Goal: Use online tool/utility: Utilize a website feature to perform a specific function

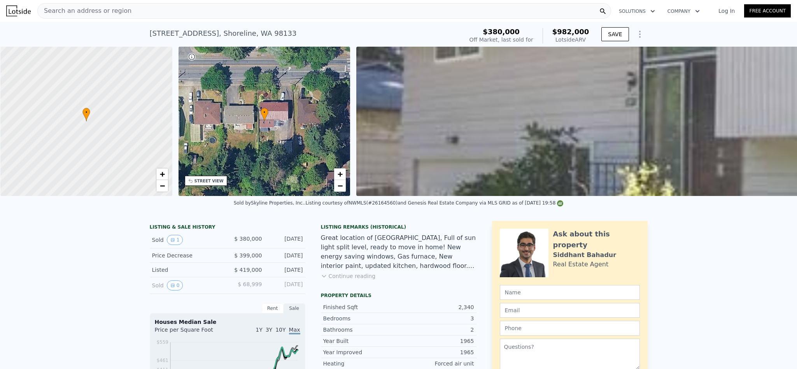
click at [163, 12] on div "Search an address or region" at bounding box center [323, 11] width 573 height 16
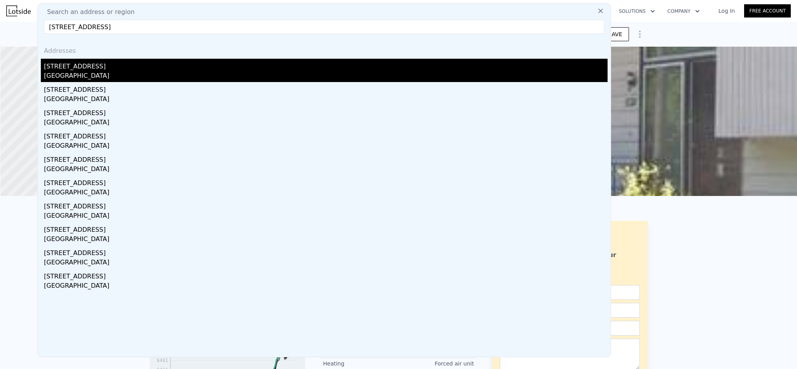
type input "[STREET_ADDRESS]"
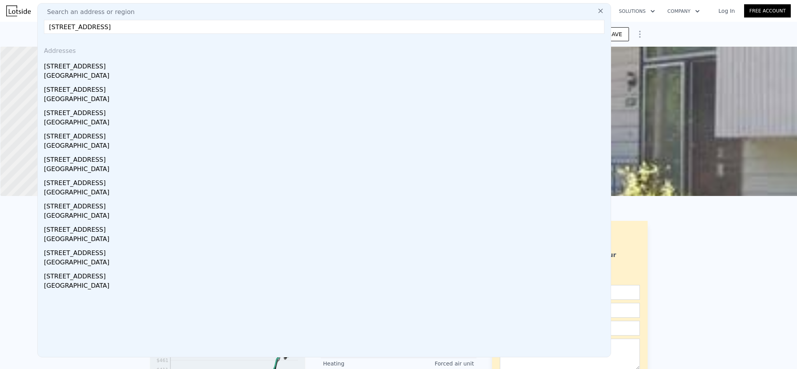
click at [128, 70] on div "[STREET_ADDRESS]" at bounding box center [325, 65] width 563 height 12
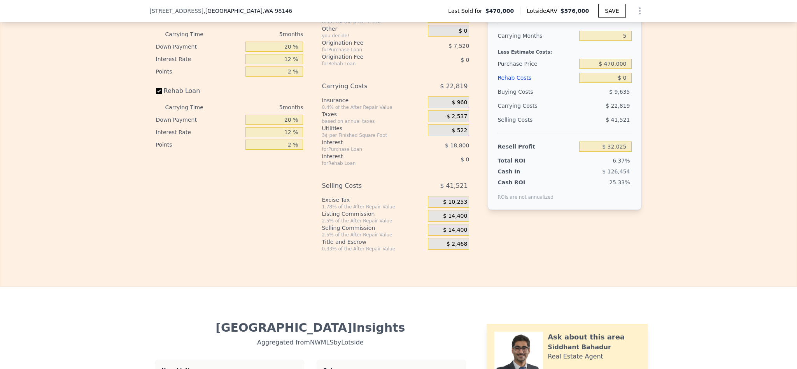
scroll to position [1164, 0]
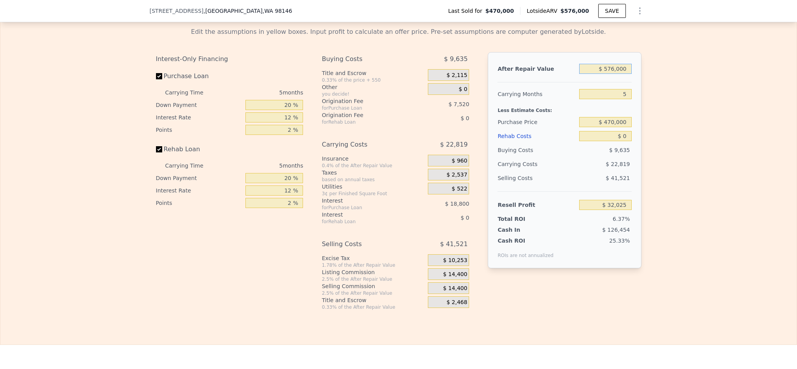
click at [607, 74] on input "$ 576,000" at bounding box center [605, 69] width 52 height 10
drag, startPoint x: 607, startPoint y: 87, endPoint x: 612, endPoint y: 89, distance: 5.9
click at [608, 74] on input "$ 576,000" at bounding box center [605, 69] width 52 height 10
type input "$ 850,000"
type input "$ 286,078"
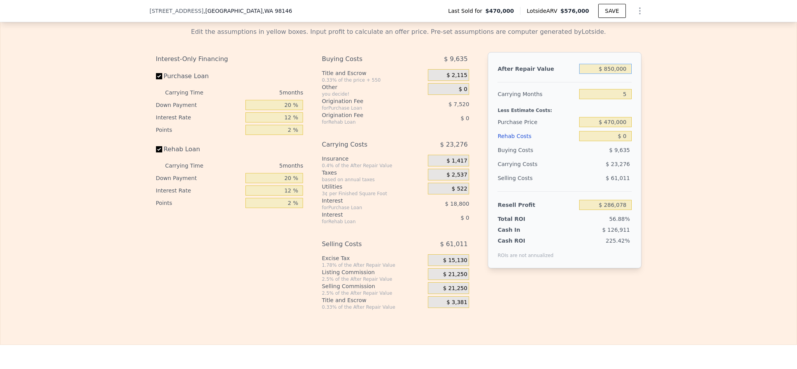
type input "$ 8,500,000"
type input "$ 7,379,184"
type input "$ 850,000"
type input "$ 286,078"
type input "$ 850,000"
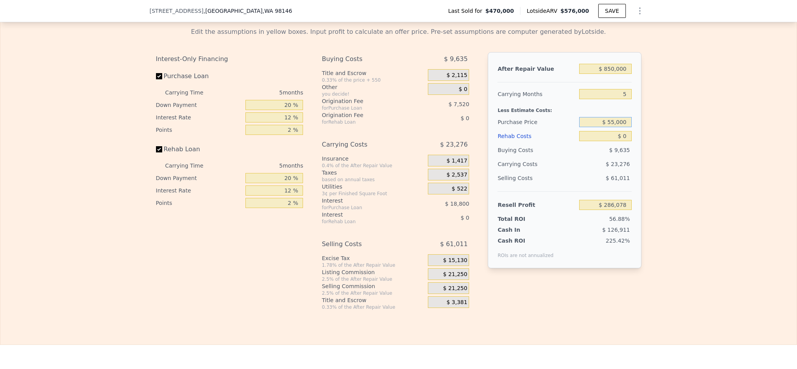
type input "$ 55,000"
type input "$ 725,700"
click at [613, 127] on input "$ 55,000" at bounding box center [605, 122] width 52 height 10
type input "$ 550,000"
type input "$ 201,331"
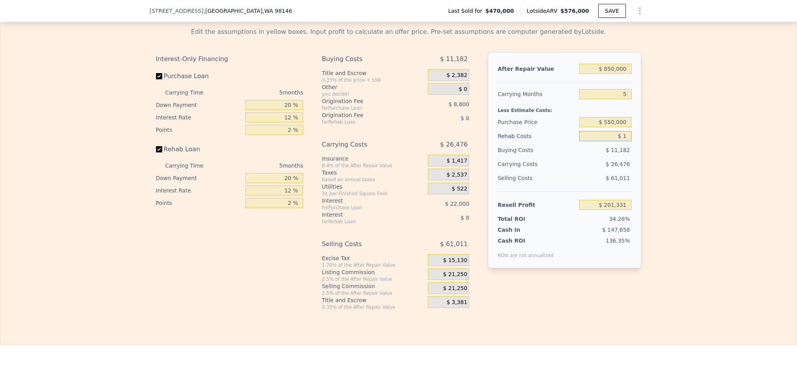
type input "$ 15"
type input "$ 201,316"
type input "$ 150"
type input "$ 201,174"
type input "$ 15,000"
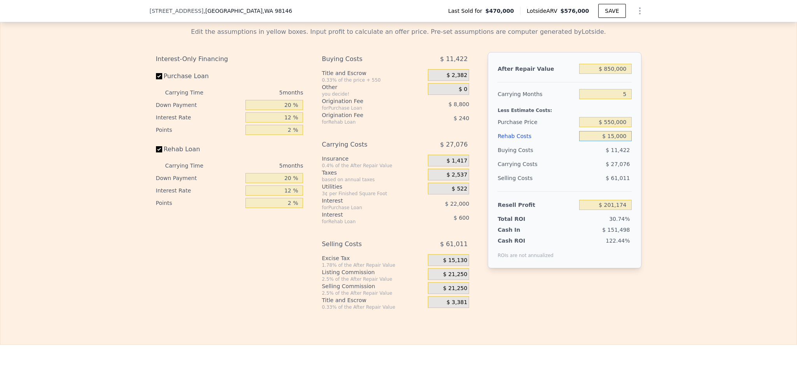
type input "$ 185,491"
type input "$ 150,000"
type input "$ 42,931"
type input "$ 150,000"
click at [661, 181] on div "Edit the assumptions in yellow boxes. Input profit to calculate an offer price.…" at bounding box center [398, 165] width 796 height 289
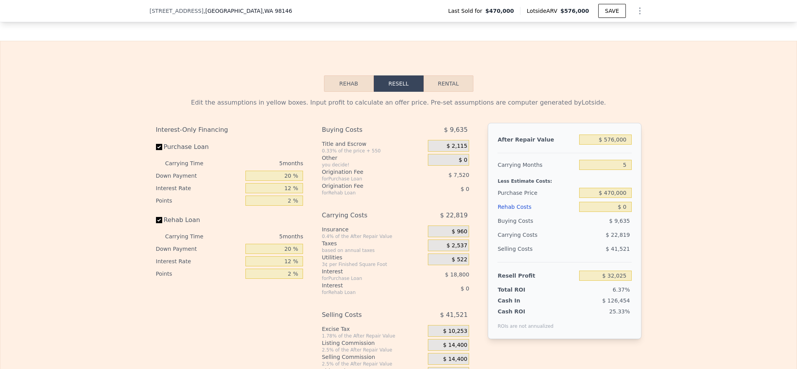
scroll to position [1164, 0]
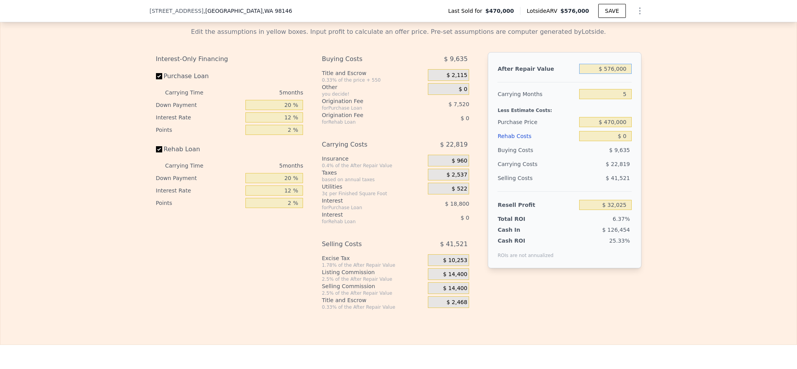
click at [614, 74] on input "$ 576,000" at bounding box center [605, 69] width 52 height 10
type input "$ 87"
type input "-$ 501,963"
type input "$ 870"
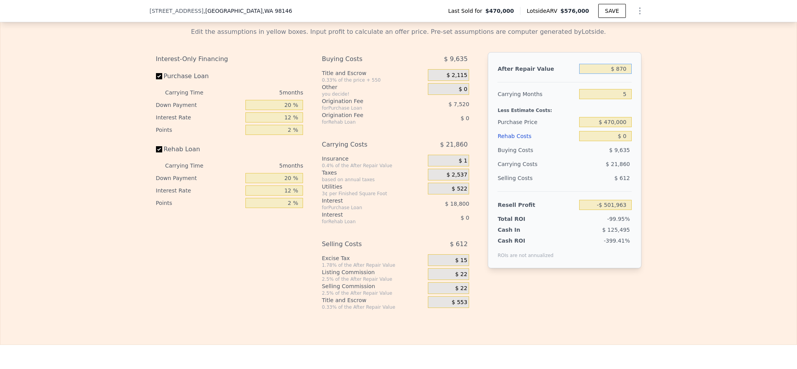
type input "-$ 501,237"
type input "$ 8,700"
type input "-$ 493,979"
type input "$ 870,000"
type input "$ 304,623"
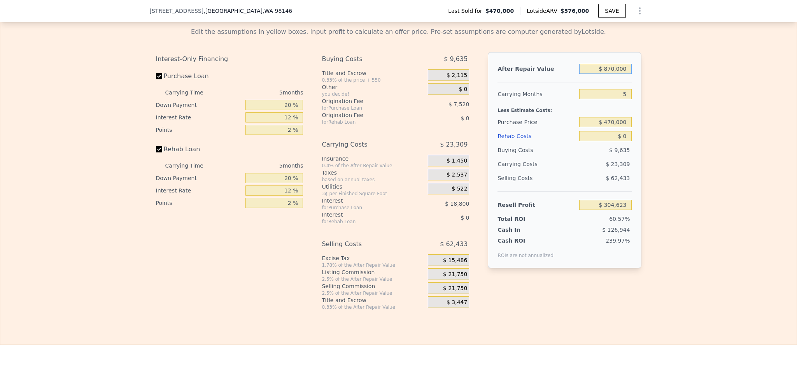
type input "$ 870,000"
type input "$ 550,000"
type input "$ 219,876"
type input "$ 150,000"
type input "$ 61,476"
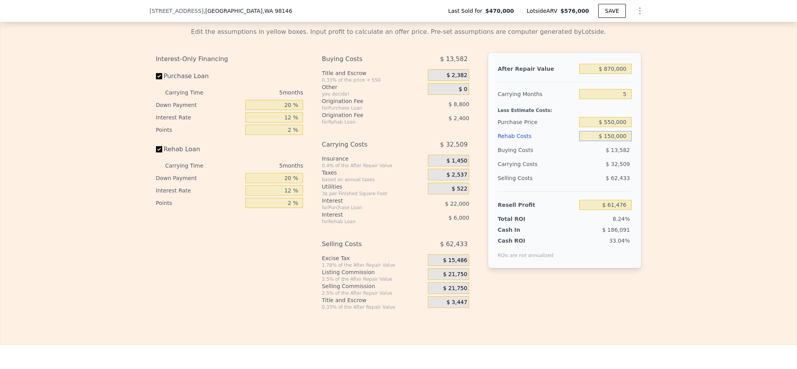
type input "$ 150,000"
drag, startPoint x: 285, startPoint y: 125, endPoint x: 266, endPoint y: 125, distance: 18.7
click at [266, 110] on input "20 %" at bounding box center [274, 105] width 58 height 10
type input "10 %"
type input "$ 57,626"
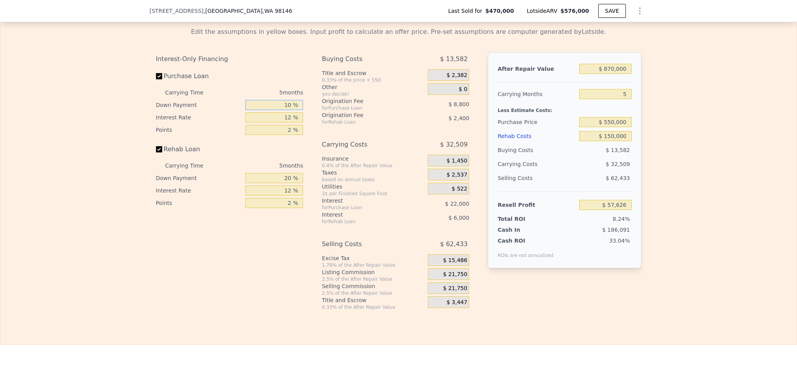
type input "10 %"
type input "1 %"
type input "$ 80,311"
type input "10 %"
type input "$ 61,751"
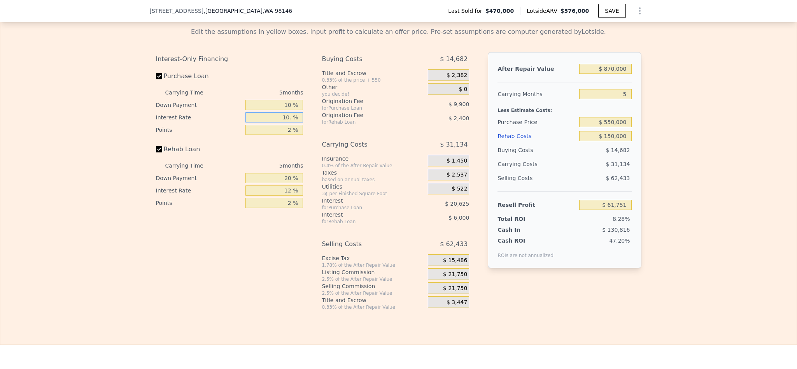
type input "10.5 %"
type input "$ 60,721"
type input "10.5 %"
type input "1 %"
type input "$ 65,671"
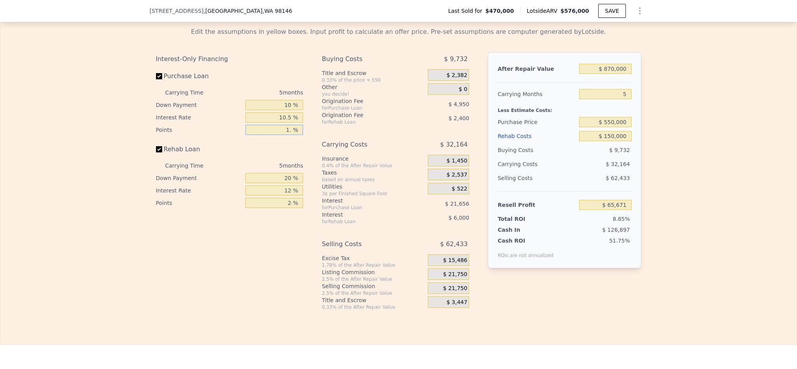
type input "1.5 %"
type input "$ 63,196"
type input "1.5 %"
type input "1 %"
type input "$ 61,201"
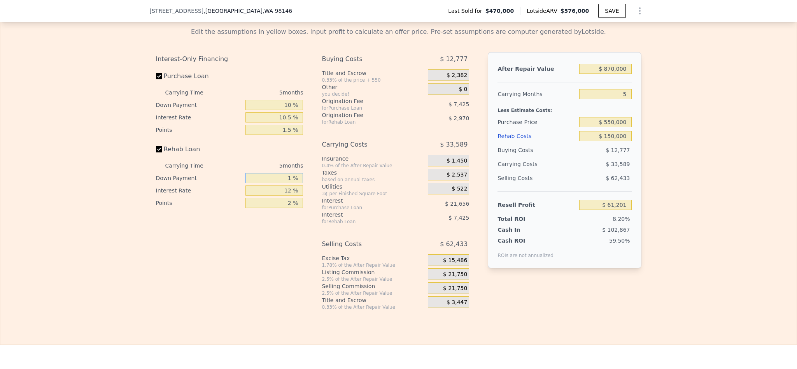
type input "10 %"
type input "1 %"
type input "$ 68,331"
type input "10 %"
type input "$ 63,271"
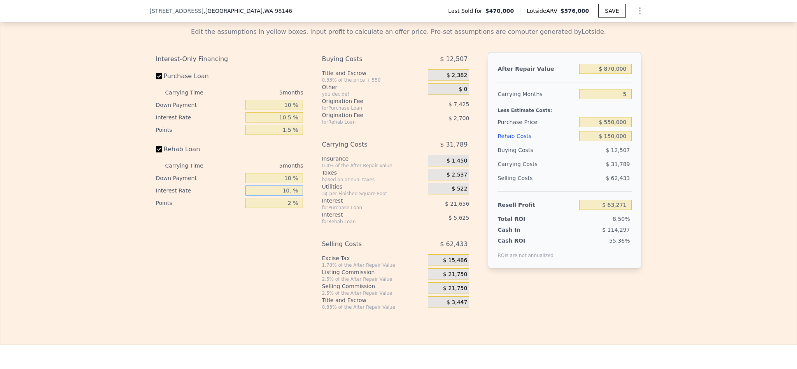
type input "10.5 %"
type input "$ 62,991"
type input "1 %"
type input "$ 64,341"
type input "1.5 %"
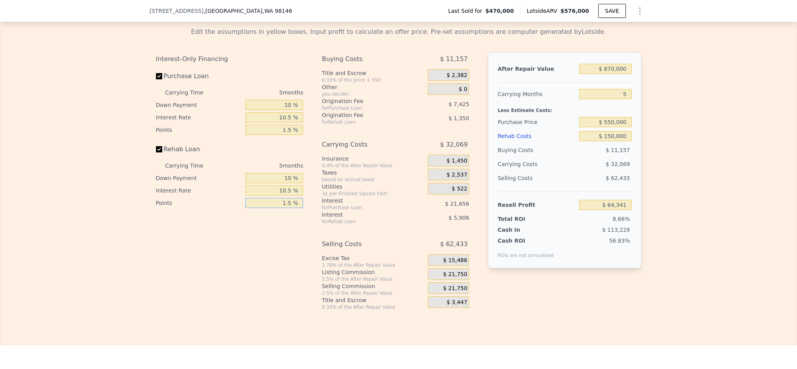
type input "$ 63,666"
type input "1.5 %"
click at [449, 278] on span "$ 21,750" at bounding box center [455, 274] width 24 height 7
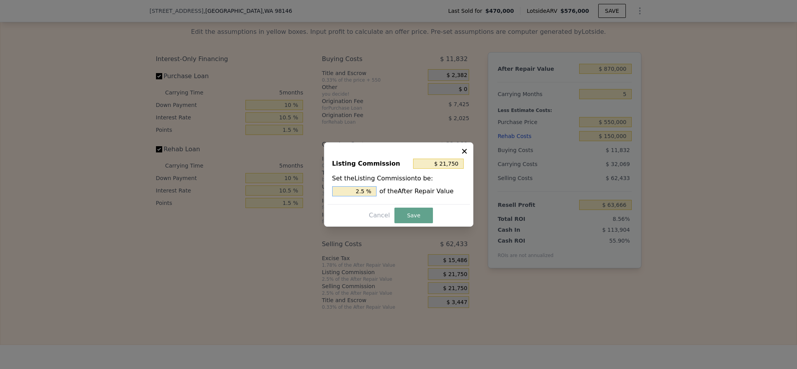
drag, startPoint x: 360, startPoint y: 192, endPoint x: 348, endPoint y: 191, distance: 12.9
click at [348, 191] on input "2.5 %" at bounding box center [354, 191] width 44 height 10
type input "$ 13,050"
type input "1.5 %"
click at [413, 219] on button "Save" at bounding box center [413, 216] width 38 height 16
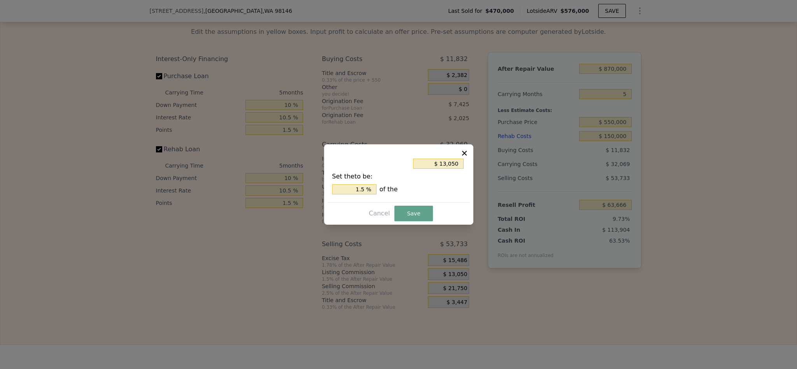
type input "$ 72,366"
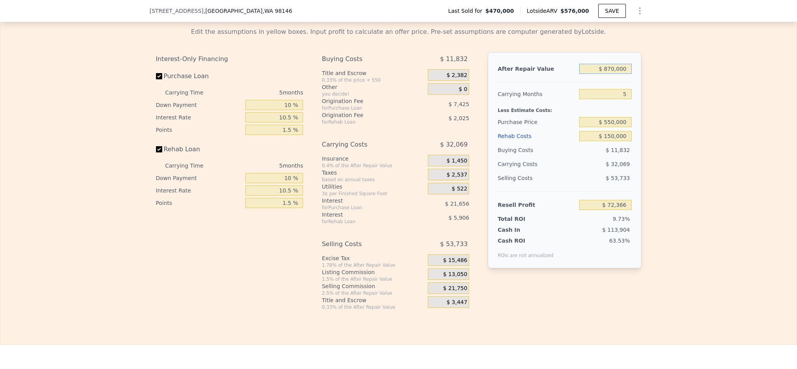
click at [604, 74] on input "$ 870,000" at bounding box center [605, 69] width 52 height 10
type input "$ 890,000"
type input "$ 91,110"
type input "$ 890,000"
click at [687, 207] on div "Edit the assumptions in yellow boxes. Input profit to calculate an offer price.…" at bounding box center [398, 165] width 796 height 289
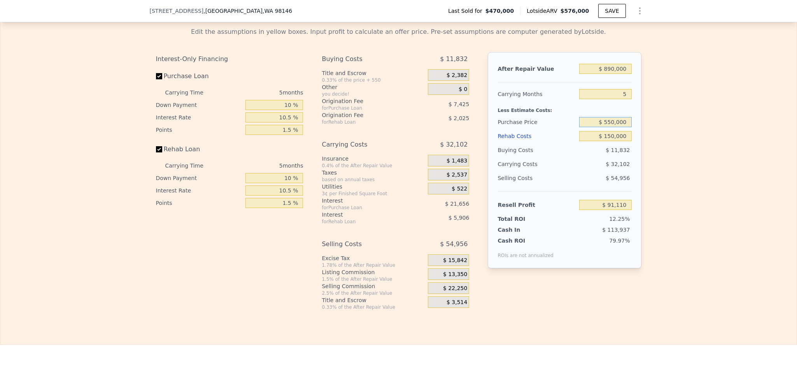
click at [607, 127] on input "$ 550,000" at bounding box center [605, 122] width 52 height 10
type input "$ 560,000"
click at [673, 285] on div "Edit the assumptions in yellow boxes. Input profit to calculate an offer price.…" at bounding box center [398, 165] width 796 height 289
type input "$ 80,547"
click at [608, 127] on input "$ 560,000" at bounding box center [605, 122] width 52 height 10
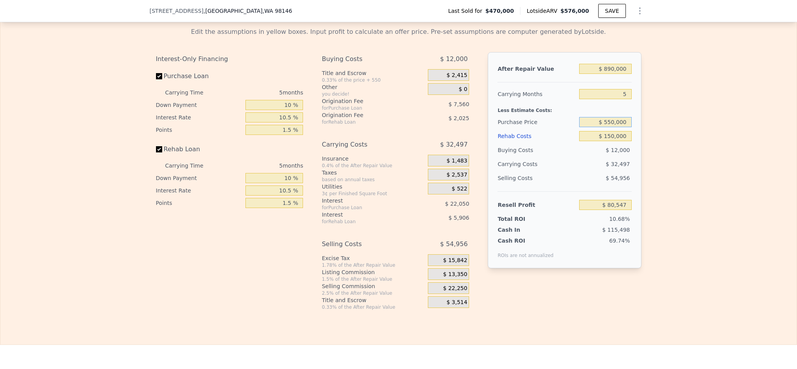
type input "$ 550,000"
click at [666, 167] on div "Edit the assumptions in yellow boxes. Input profit to calculate an offer price.…" at bounding box center [398, 165] width 796 height 289
type input "$ 91,110"
type input "$ 576,000"
type input "$ 0"
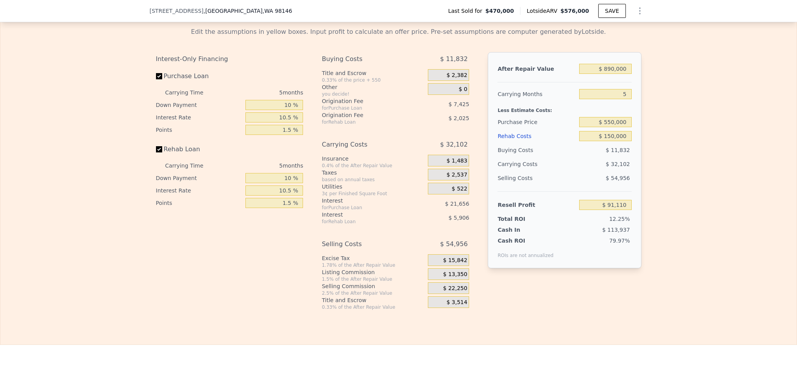
type input "$ 32,025"
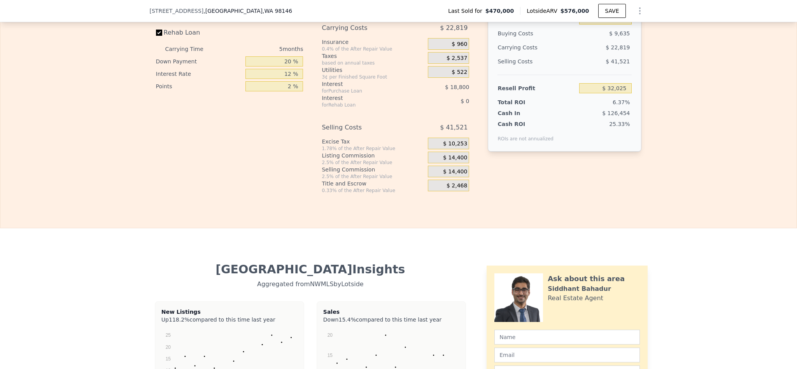
scroll to position [1164, 0]
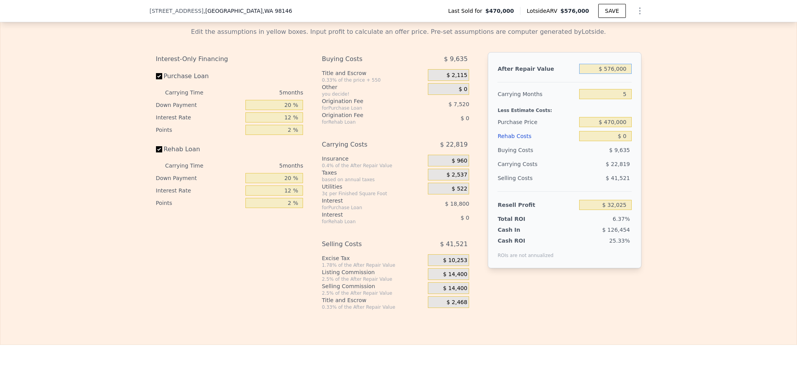
click at [610, 74] on input "$ 576,000" at bounding box center [605, 69] width 52 height 10
type input "$ 890"
type input "-$ 501,218"
type input "$ 89,000"
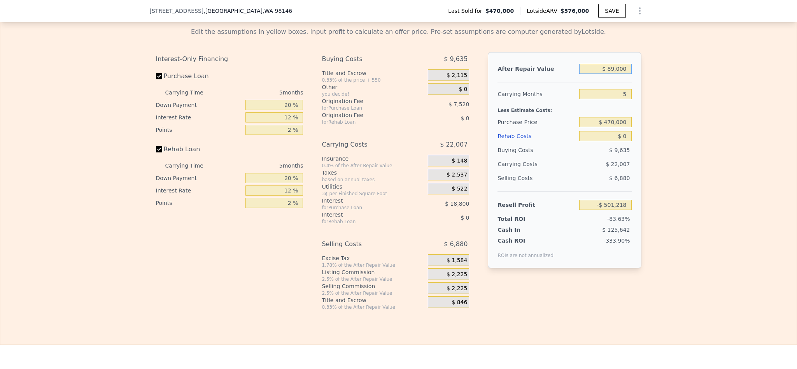
type input "-$ 419,522"
type input "$ 890,000"
type input "$ 323,167"
type input "$ 890,000"
type input "$ 560,000"
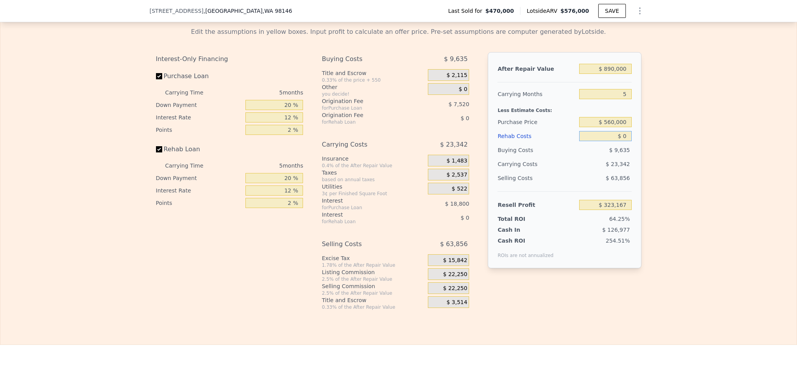
type input "$ 227,827"
type input "$ 1"
type input "$ 227,826"
type input "$ 15"
type input "$ 227,812"
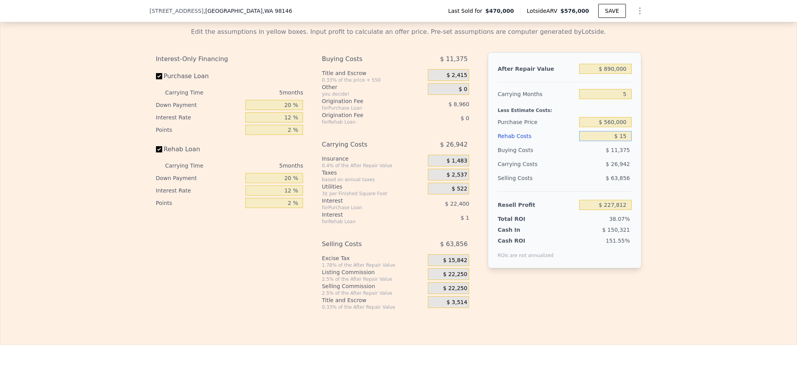
type input "$ 150"
type input "$ 227,670"
type input "$ 1,500"
type input "$ 226,243"
type input "$ 150,000"
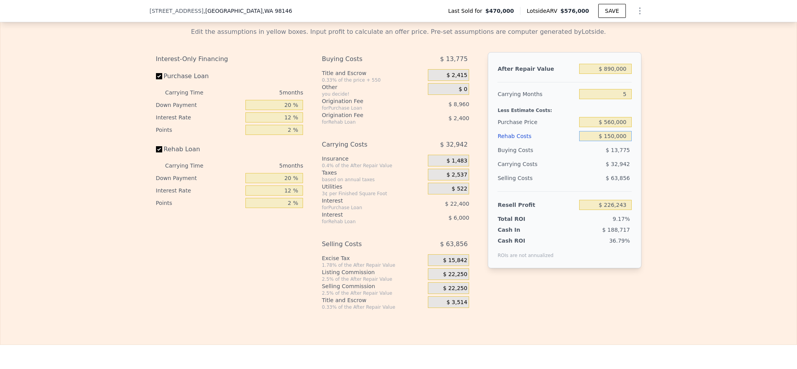
type input "$ 69,427"
type input "$ 150,000"
drag, startPoint x: 286, startPoint y: 121, endPoint x: 274, endPoint y: 121, distance: 11.7
click at [274, 110] on input "20 %" at bounding box center [274, 105] width 58 height 10
type input "10 %"
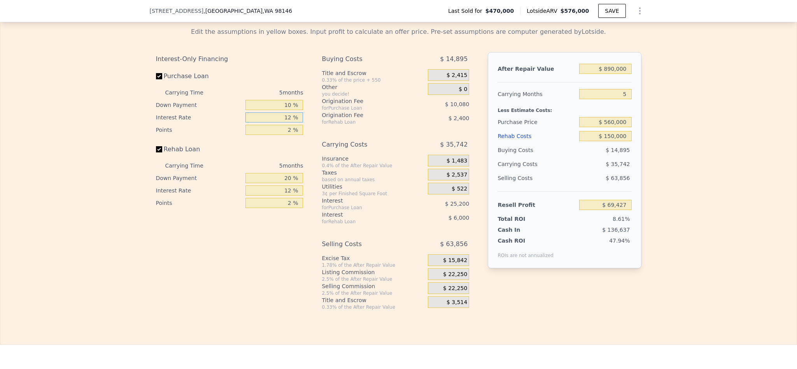
type input "$ 65,507"
type input "1 %"
type input "$ 88,607"
type input "10 %"
type input "$ 69,707"
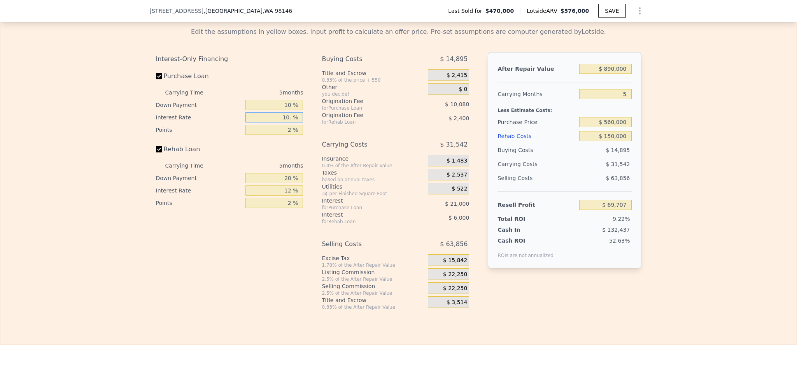
type input "10.5 %"
type input "$ 68,657"
type input "10.5 %"
type input "1 %"
type input "$ 73,697"
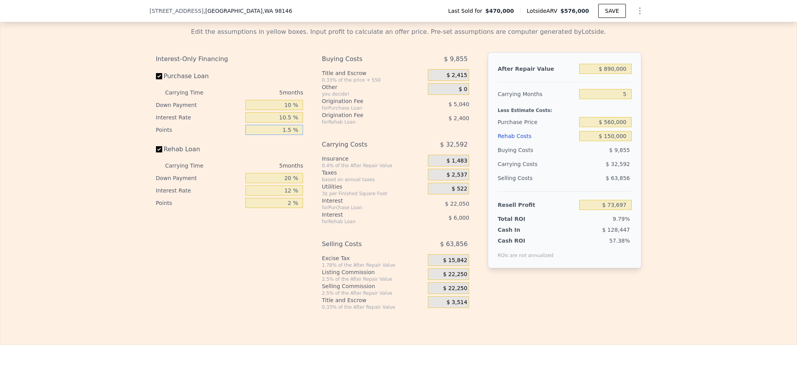
type input "1.5 %"
type input "$ 71,177"
type input "1 %"
type input "$ 69,182"
type input "10 %"
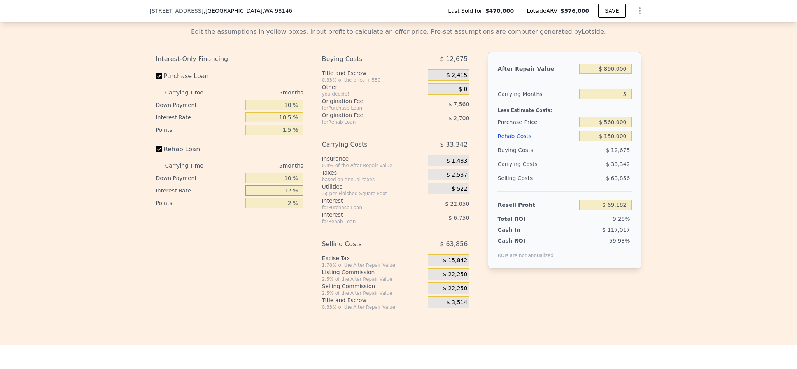
type input "$ 70,127"
type input "1 %"
type input "$ 76,312"
type input "10 %"
type input "$ 71,252"
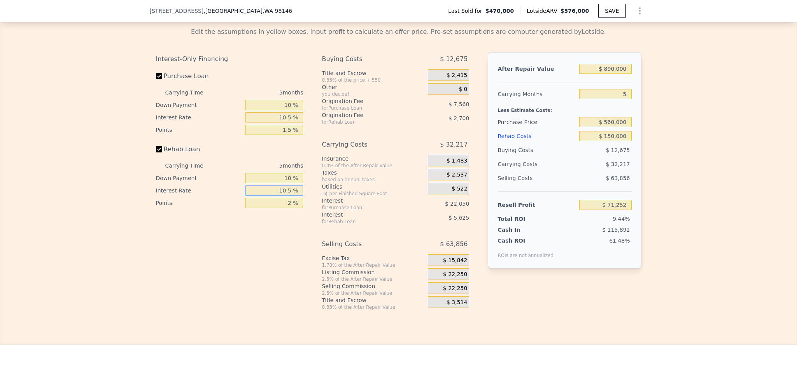
type input "10.5 %"
type input "$ 70,972"
type input "1 %"
type input "$ 72,322"
type input "1.5 %"
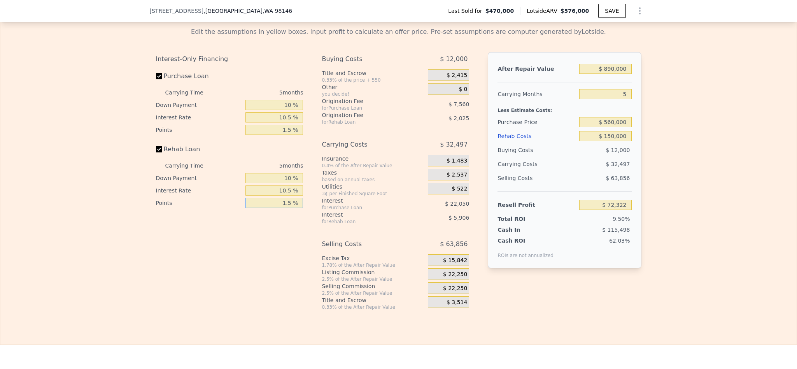
type input "$ 71,647"
type input "1.5 %"
click at [453, 278] on span "$ 22,250" at bounding box center [455, 274] width 24 height 7
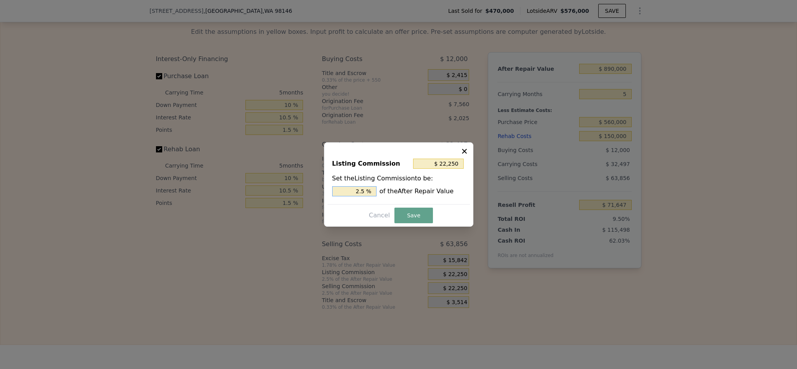
drag, startPoint x: 360, startPoint y: 192, endPoint x: 325, endPoint y: 192, distance: 35.0
click at [325, 192] on div "Listing Commission $ 22,250 Set the Listing Commission to be: 2.5 % of the Afte…" at bounding box center [398, 184] width 149 height 84
type input "1.5 %"
type input "$ 13,350"
type input "1.5 %"
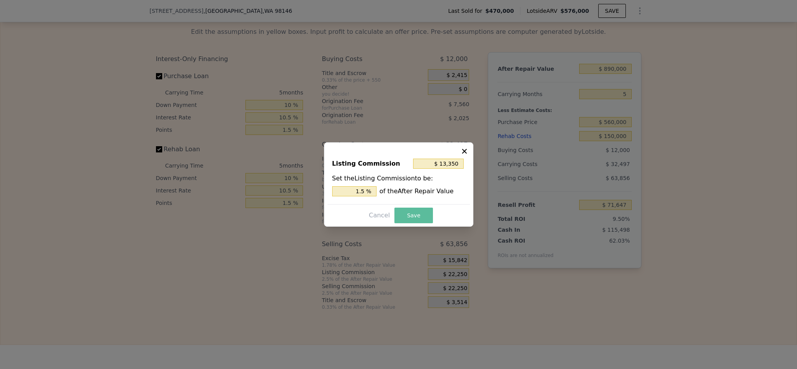
click at [411, 213] on button "Save" at bounding box center [413, 216] width 38 height 16
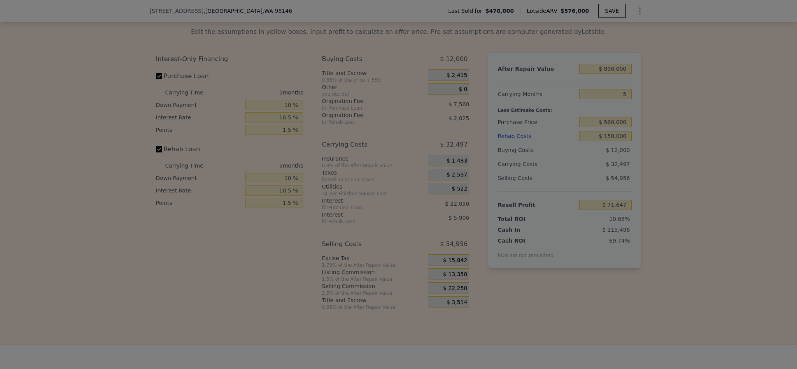
type input "$ 80,547"
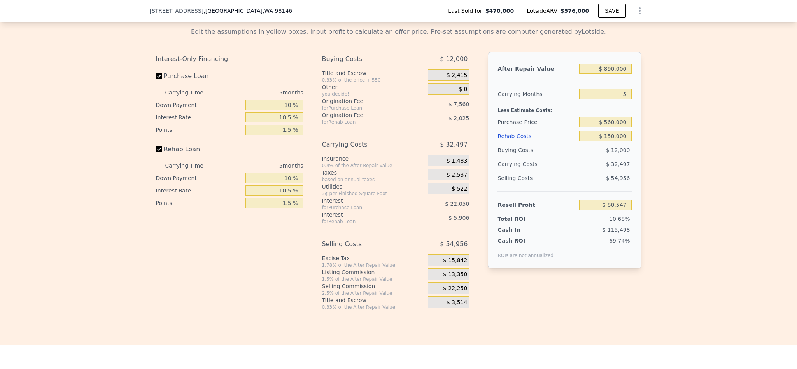
type input "$ 576,000"
type input "$ 0"
type input "$ 32,025"
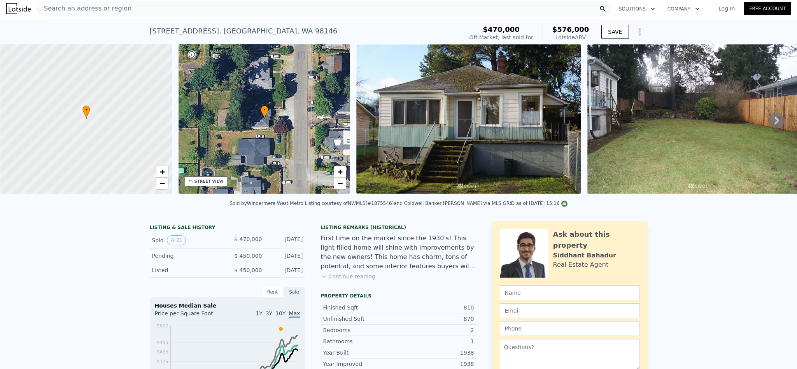
scroll to position [0, 0]
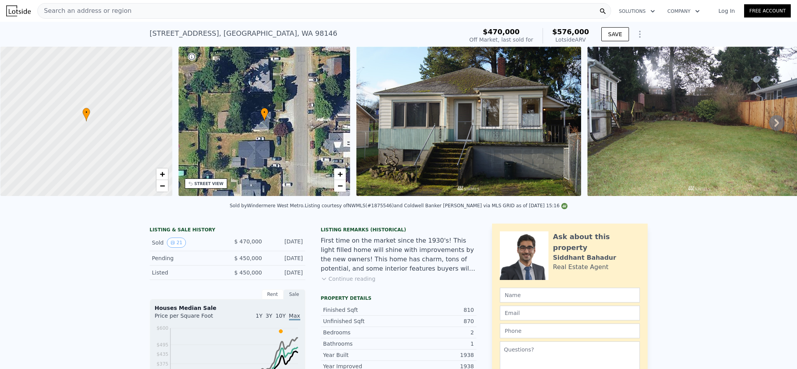
click at [202, 3] on div "Search an address or region" at bounding box center [323, 11] width 573 height 16
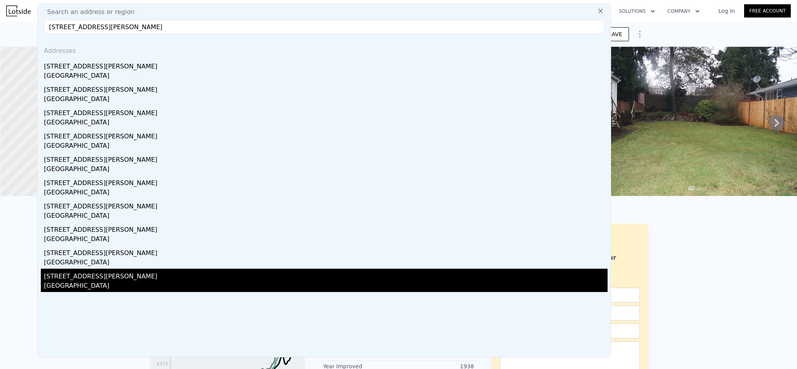
type input "5320 Myers Rd Lake Tapps WA"
click at [114, 282] on div "Pierce County, WA 98391" at bounding box center [325, 286] width 563 height 11
